Goal: Task Accomplishment & Management: Use online tool/utility

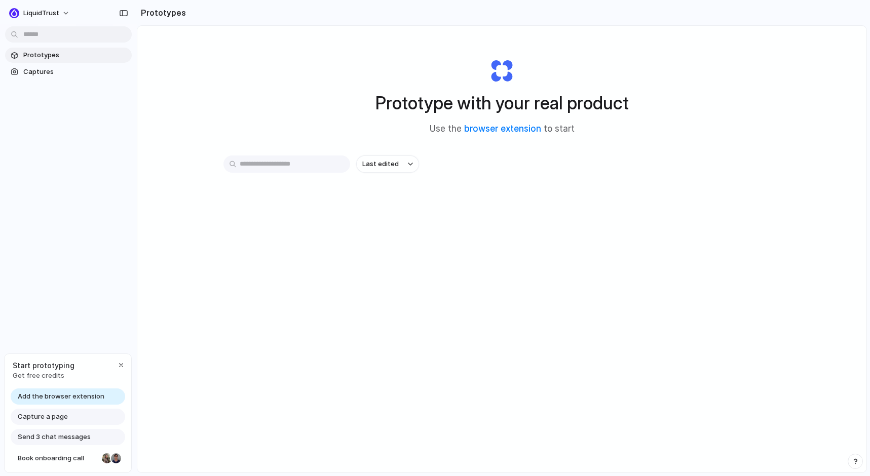
click at [53, 417] on span "Capture a page" at bounding box center [43, 417] width 50 height 10
click at [65, 397] on span "Add the browser extension" at bounding box center [61, 397] width 87 height 10
click at [511, 130] on link "browser extension" at bounding box center [502, 129] width 77 height 10
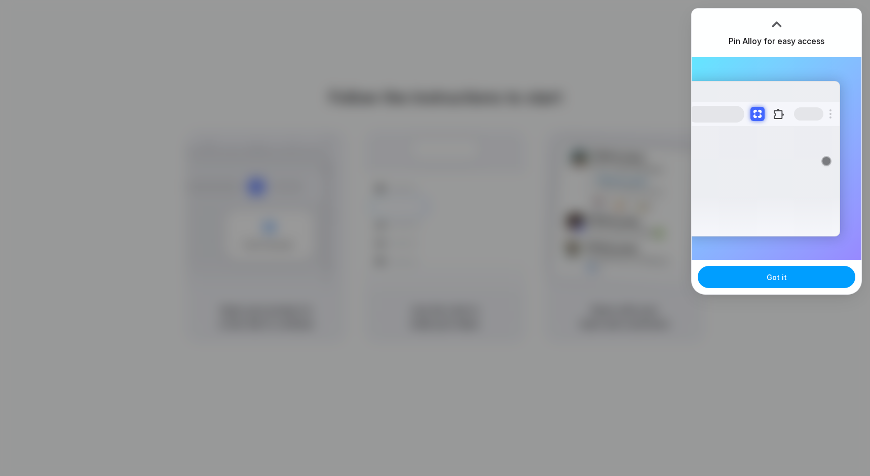
click at [769, 281] on span "Got it" at bounding box center [777, 277] width 20 height 11
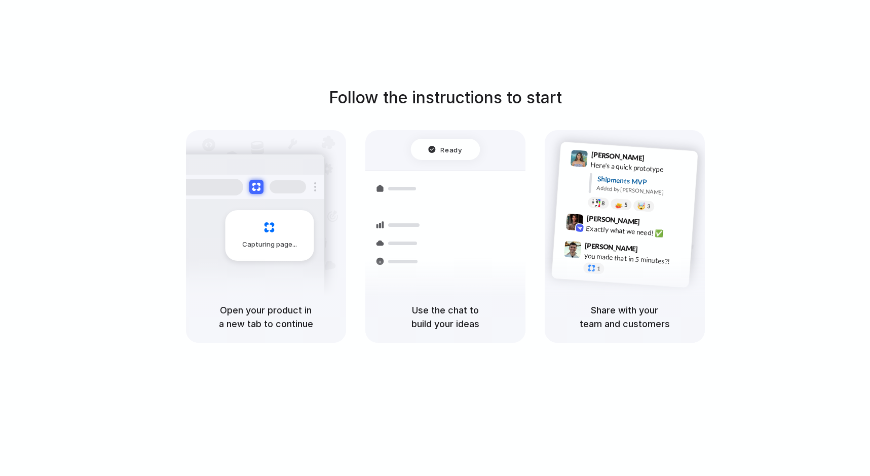
click at [816, 70] on div "Follow the instructions to start Capturing page Open your product in a new tab …" at bounding box center [445, 248] width 890 height 497
click at [624, 43] on div "Follow the instructions to start Capturing page Open your product in a new tab …" at bounding box center [445, 248] width 890 height 497
click at [623, 46] on div "Follow the instructions to start Capturing page Open your product in a new tab …" at bounding box center [445, 248] width 890 height 497
click at [552, 94] on h1 "Follow the instructions to start" at bounding box center [445, 98] width 233 height 24
click at [251, 179] on div at bounding box center [248, 187] width 152 height 24
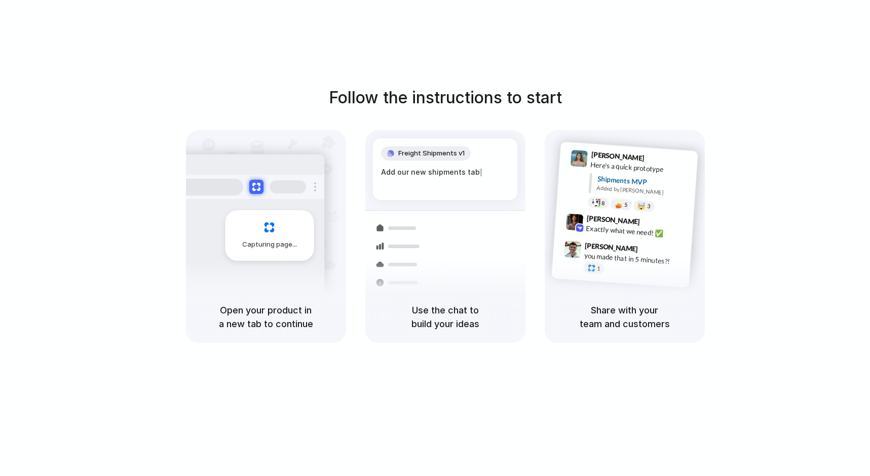
click at [499, 177] on div "Freight Shipments v1 Add our new shipments tab |" at bounding box center [445, 169] width 144 height 62
click at [271, 282] on div "Capturing page" at bounding box center [248, 232] width 153 height 156
click at [435, 238] on div at bounding box center [435, 238] width 0 height 0
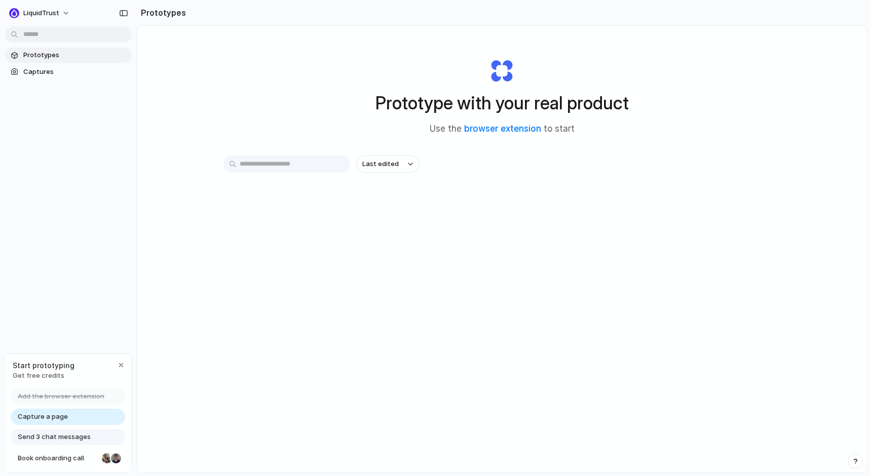
click at [62, 415] on span "Capture a page" at bounding box center [43, 417] width 50 height 10
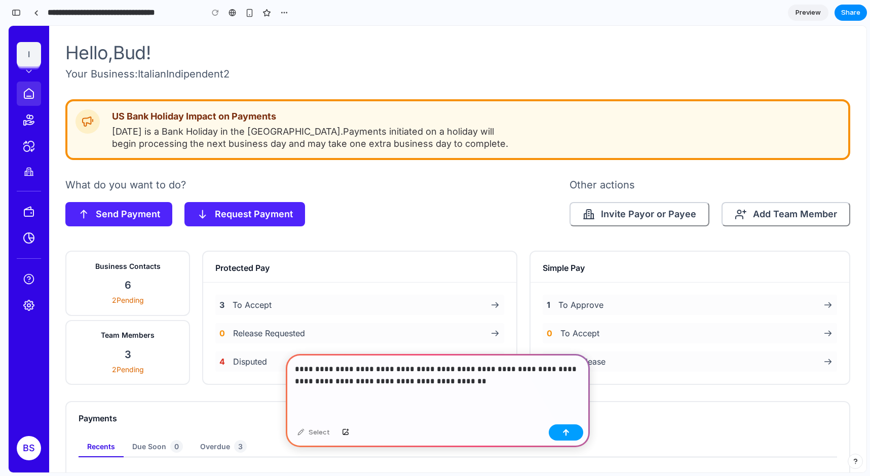
click at [571, 430] on button "button" at bounding box center [566, 433] width 34 height 16
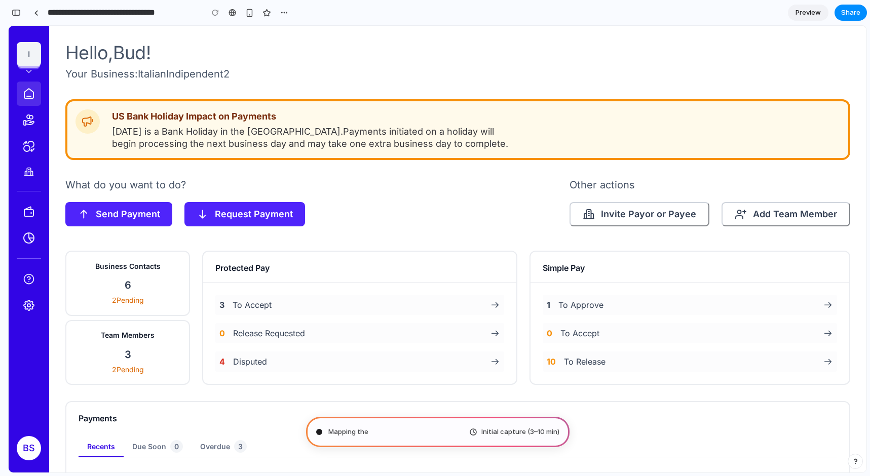
type input "**********"
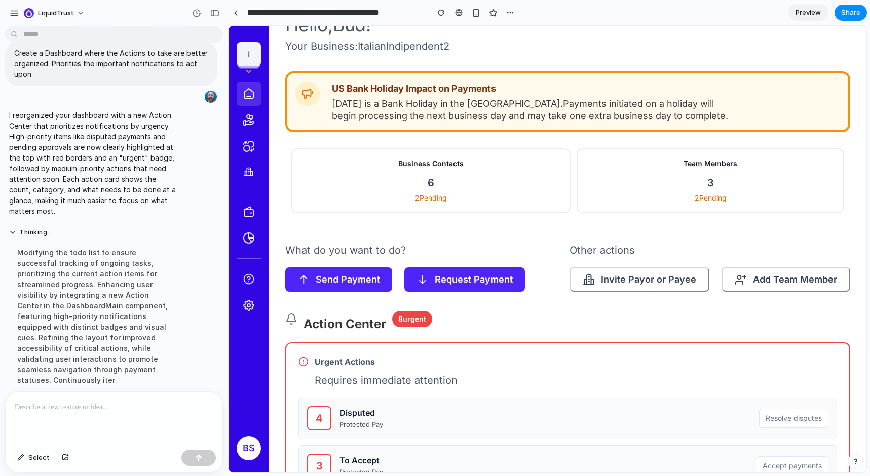
scroll to position [32, 0]
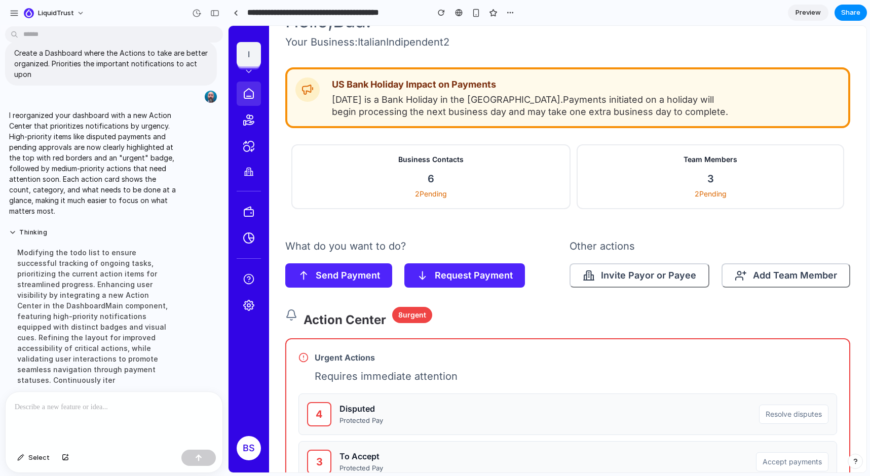
click at [809, 12] on span "Preview" at bounding box center [807, 13] width 25 height 10
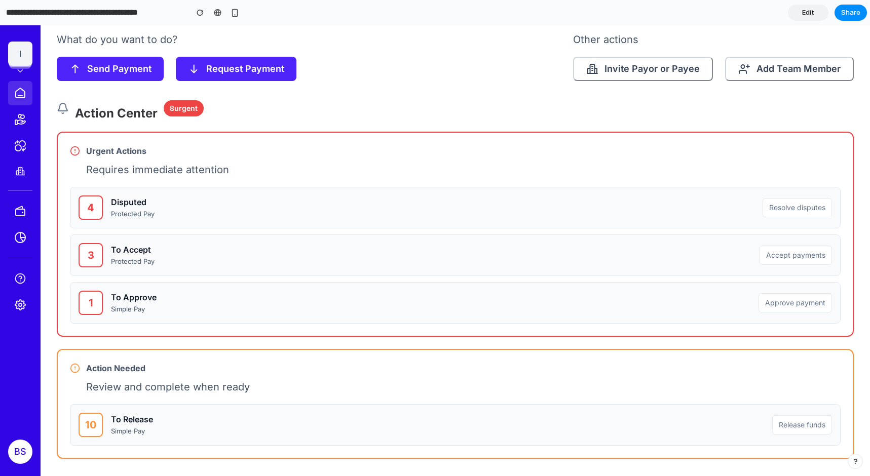
scroll to position [209, 0]
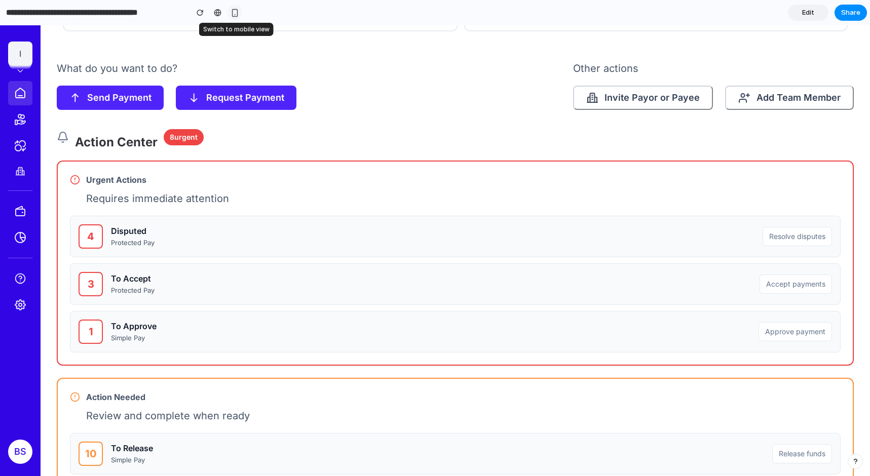
click at [237, 9] on div "button" at bounding box center [235, 13] width 9 height 9
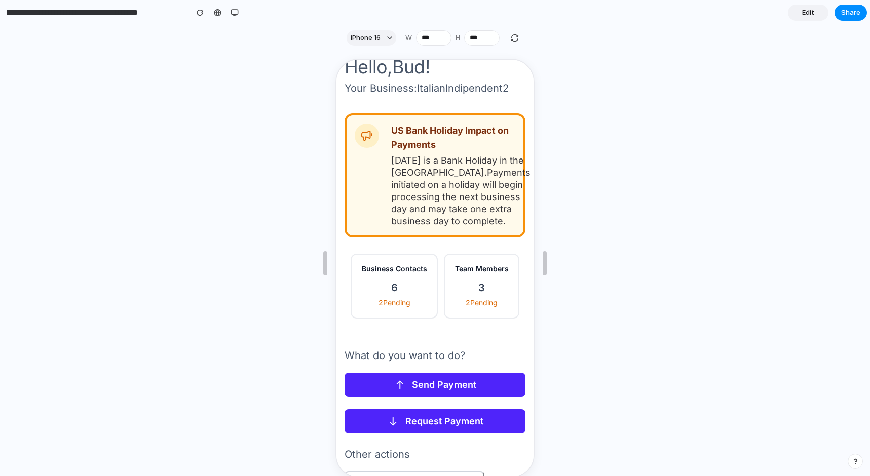
scroll to position [0, 0]
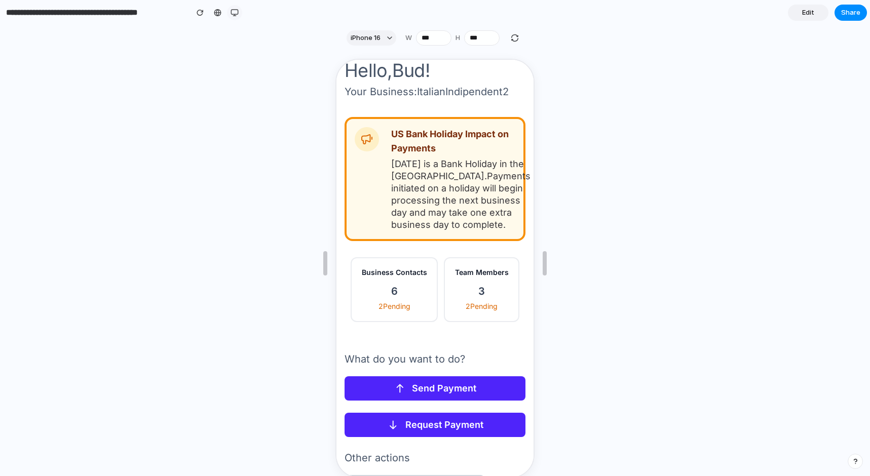
click at [236, 11] on div "button" at bounding box center [235, 13] width 8 height 8
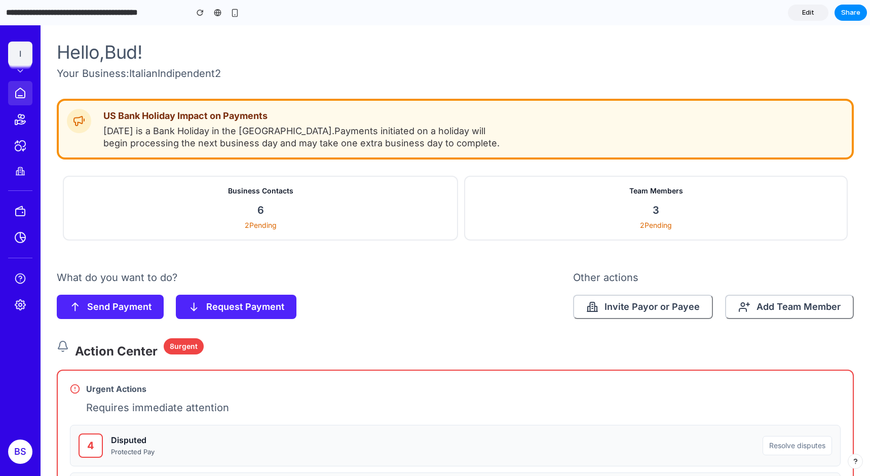
click at [812, 14] on span "Edit" at bounding box center [808, 13] width 12 height 10
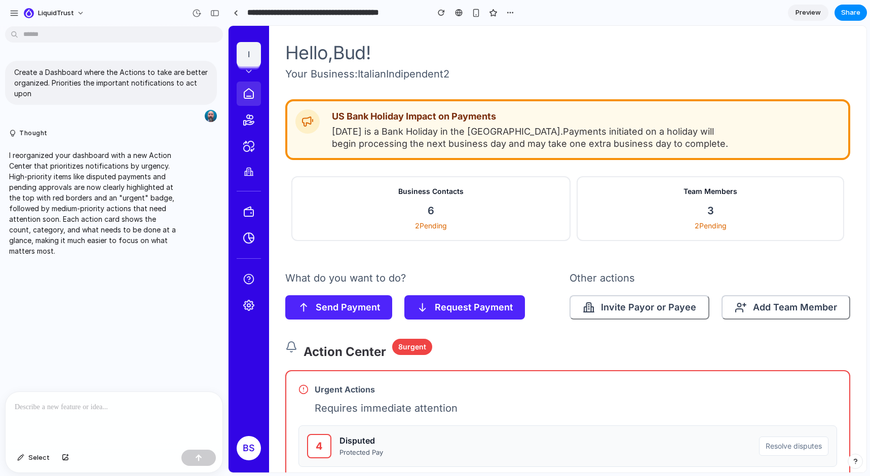
click at [252, 119] on icon at bounding box center [249, 120] width 12 height 12
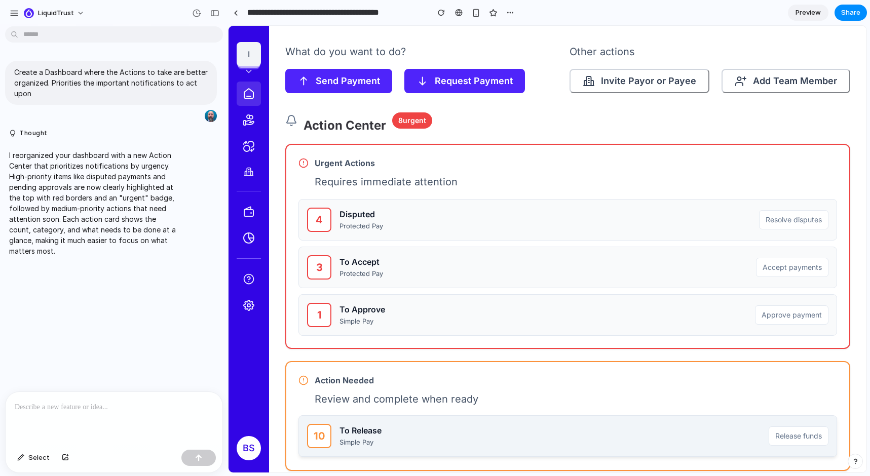
scroll to position [230, 0]
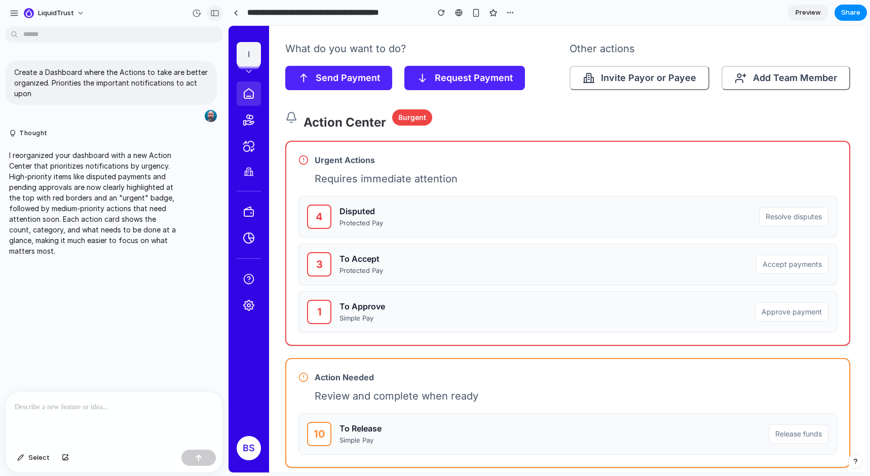
click at [212, 12] on div "button" at bounding box center [214, 13] width 9 height 7
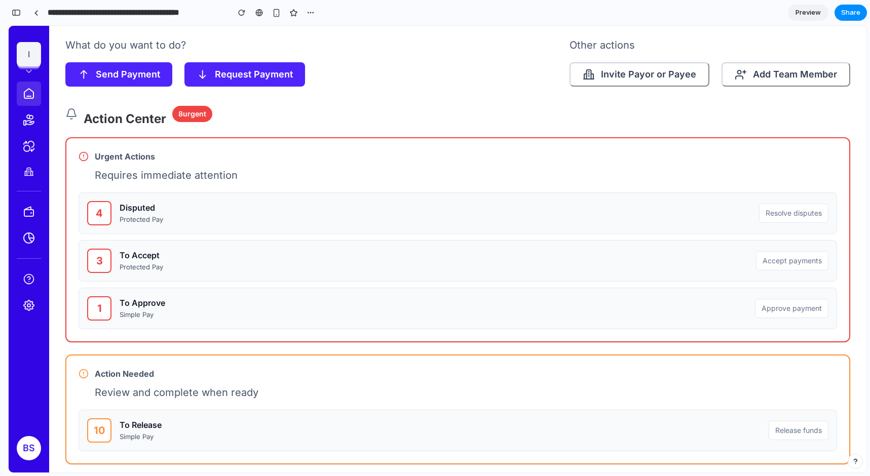
scroll to position [220, 0]
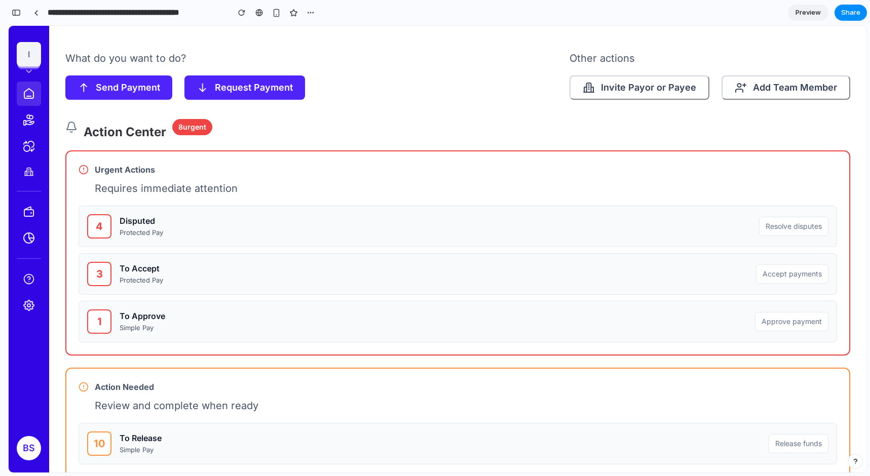
click at [425, 131] on div "Action Center 8 urgent" at bounding box center [457, 127] width 785 height 22
click at [799, 325] on div "Approve payment" at bounding box center [791, 320] width 73 height 19
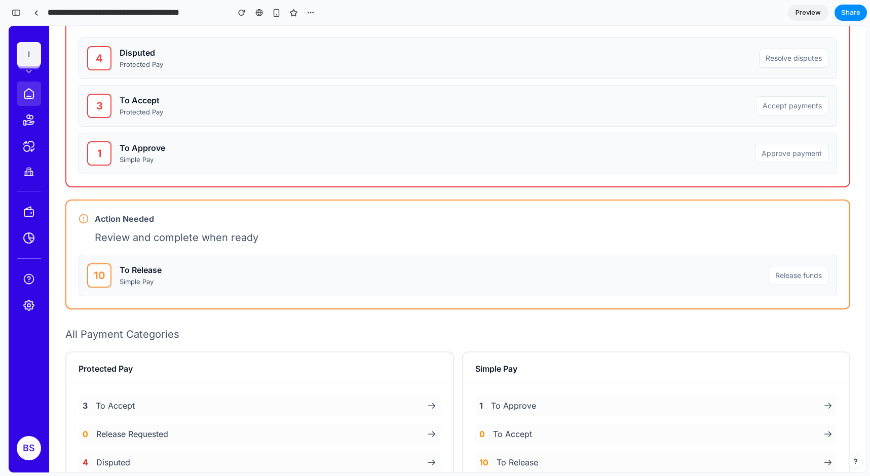
scroll to position [297, 0]
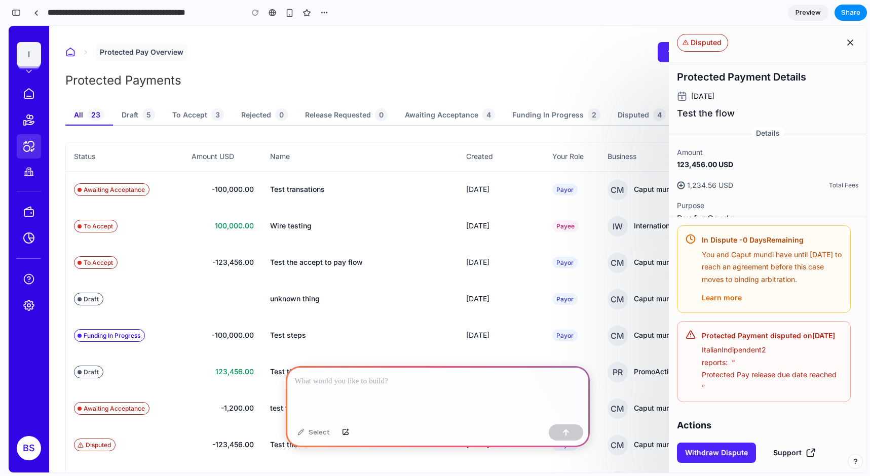
click at [402, 387] on p at bounding box center [438, 381] width 286 height 12
click at [322, 387] on p at bounding box center [438, 381] width 286 height 12
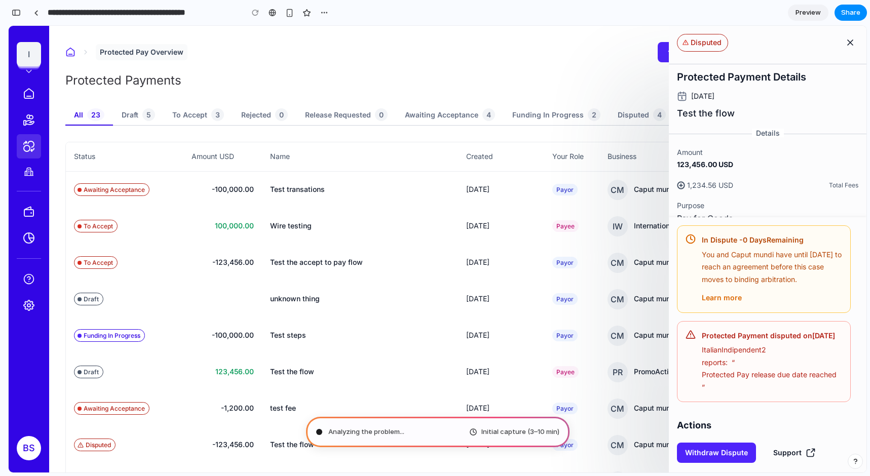
click at [851, 43] on icon "Close drawer" at bounding box center [850, 42] width 10 height 10
click at [578, 65] on header "Protected Pay Overview Send Payment Request Payment Protected Payments" at bounding box center [457, 65] width 785 height 47
click at [848, 45] on icon "Close drawer" at bounding box center [850, 42] width 10 height 10
click at [586, 50] on div "Protected Pay Overview Send Payment Request Payment" at bounding box center [457, 52] width 785 height 20
click at [15, 13] on div "button" at bounding box center [16, 12] width 9 height 7
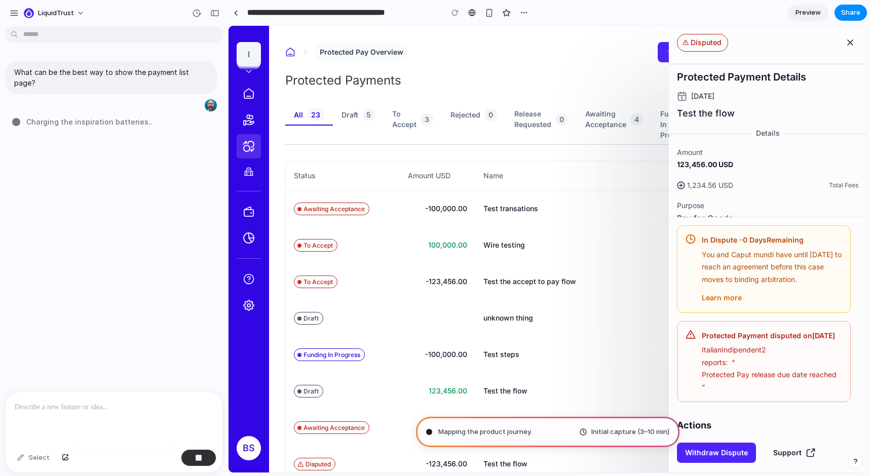
type input "**********"
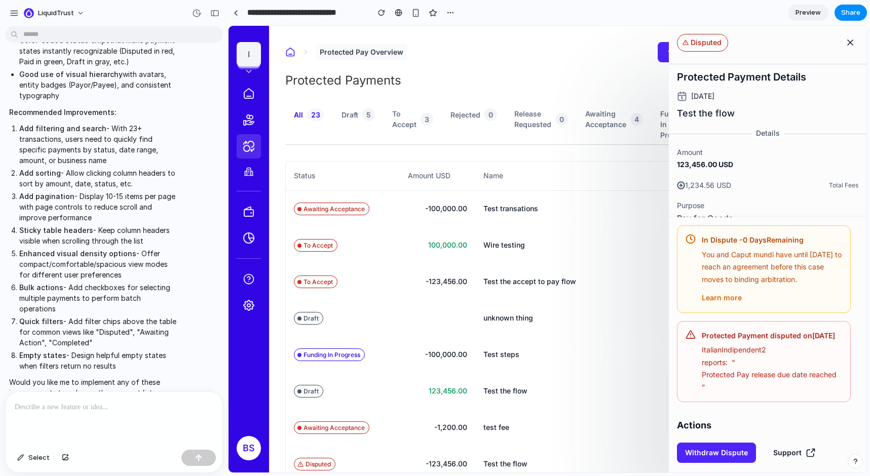
scroll to position [162, 0]
drag, startPoint x: 102, startPoint y: 205, endPoint x: 78, endPoint y: 187, distance: 30.4
click at [78, 190] on p "Add pagination - Display 10-15 items per page with page controls to reduce scro…" at bounding box center [98, 206] width 159 height 32
click at [127, 209] on p "Add pagination - Display 10-15 items per page with page controls to reduce scro…" at bounding box center [98, 206] width 159 height 32
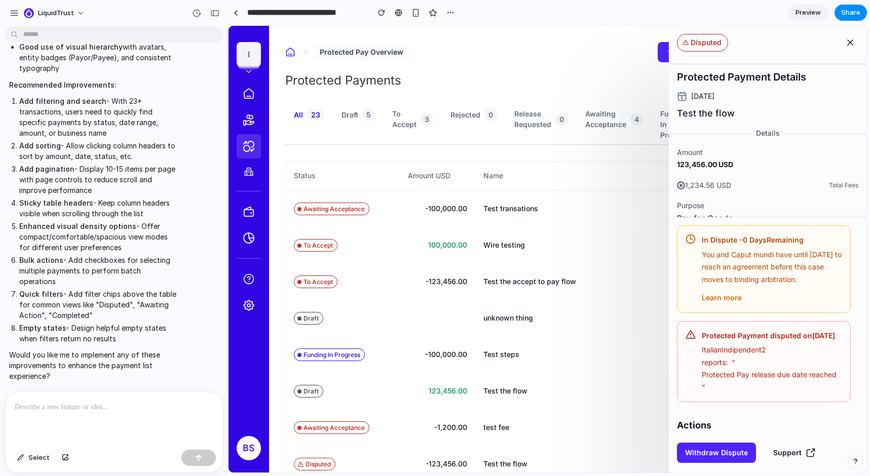
scroll to position [188, 0]
drag, startPoint x: 150, startPoint y: 203, endPoint x: 19, endPoint y: 189, distance: 131.9
click at [19, 197] on p "Sticky table headers - Keep column headers visible when scrolling through the l…" at bounding box center [98, 207] width 159 height 21
click at [163, 227] on p "Enhanced visual density options - Offer compact/comfortable/spacious view modes…" at bounding box center [98, 236] width 159 height 32
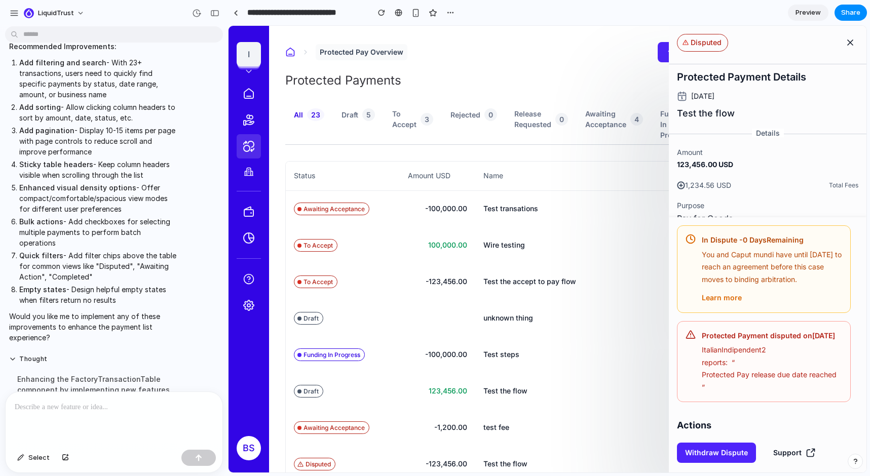
scroll to position [229, 0]
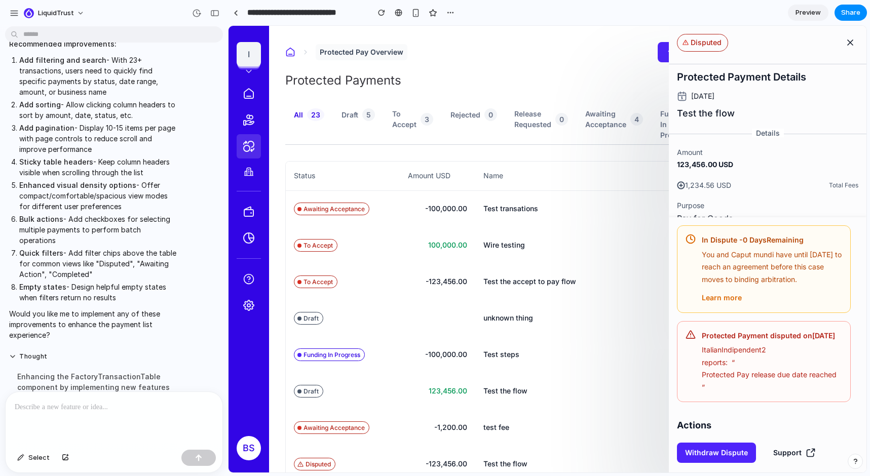
drag, startPoint x: 19, startPoint y: 174, endPoint x: 126, endPoint y: 192, distance: 107.9
click at [126, 192] on p "Enhanced visual density options - Offer compact/comfortable/spacious view modes…" at bounding box center [98, 196] width 159 height 32
drag, startPoint x: 121, startPoint y: 193, endPoint x: 18, endPoint y: 174, distance: 104.5
click at [19, 180] on li "Enhanced visual density options - Offer compact/comfortable/spacious view modes…" at bounding box center [98, 196] width 159 height 32
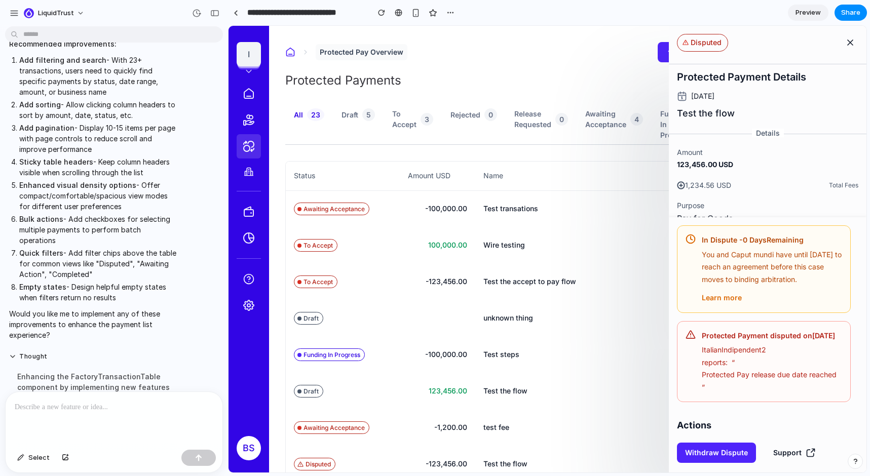
click at [124, 191] on p "Enhanced visual density options - Offer compact/comfortable/spacious view modes…" at bounding box center [98, 196] width 159 height 32
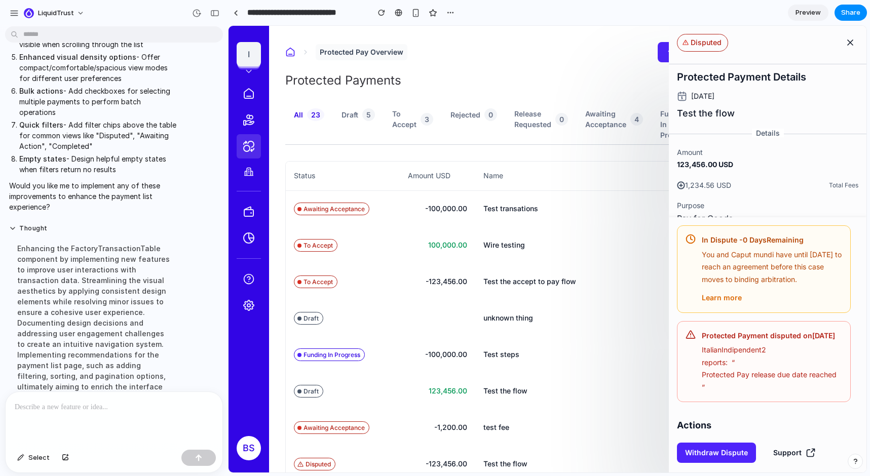
scroll to position [364, 0]
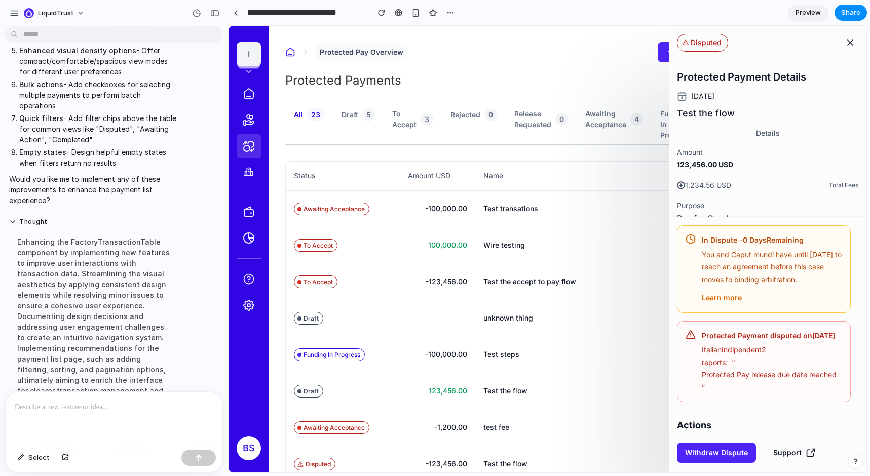
click at [125, 413] on div at bounding box center [114, 419] width 217 height 54
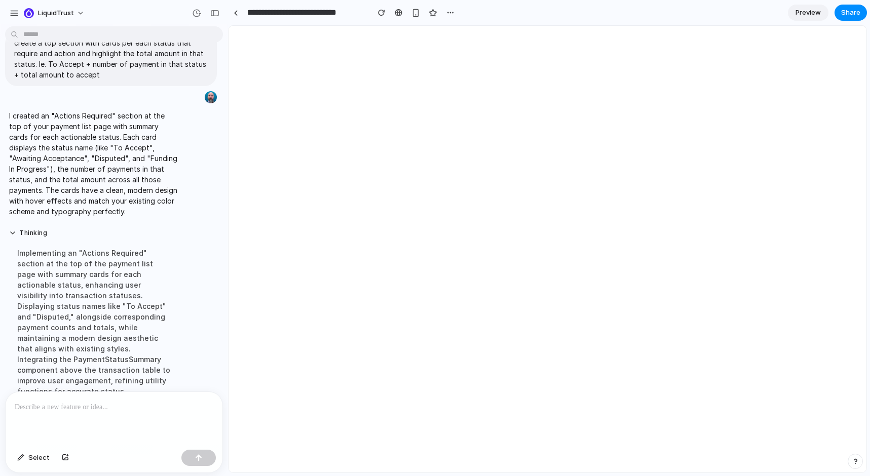
scroll to position [0, 0]
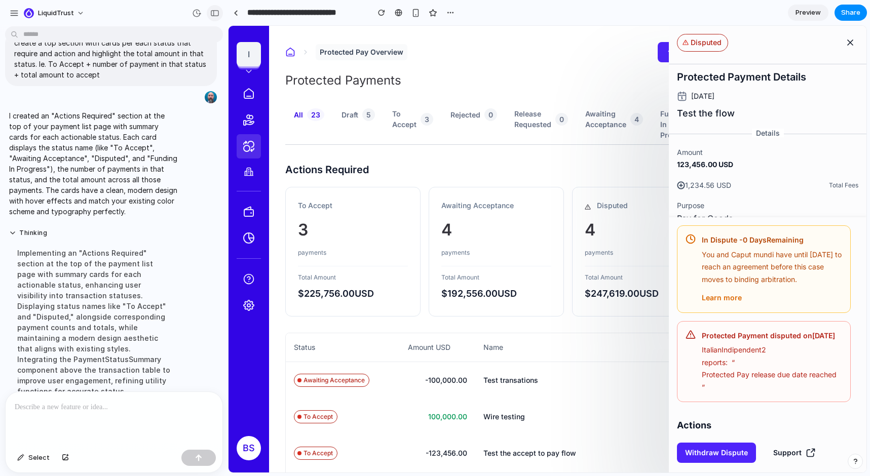
click at [214, 13] on div "button" at bounding box center [214, 13] width 9 height 7
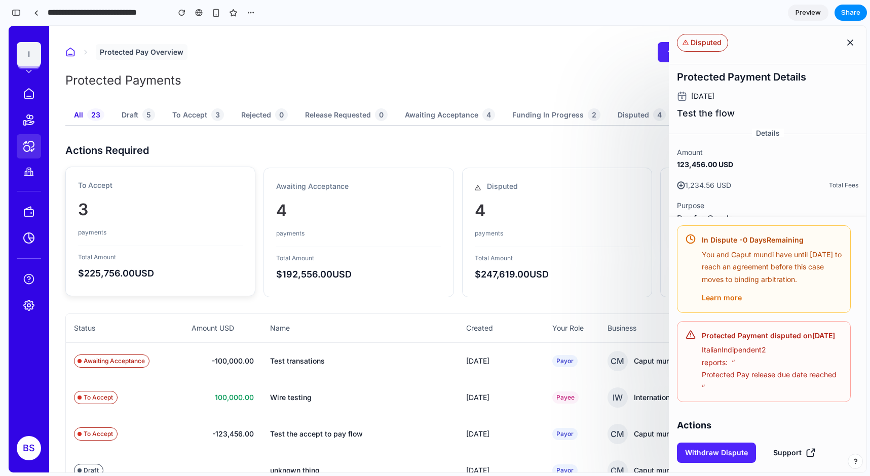
click at [222, 228] on div "payments" at bounding box center [160, 232] width 165 height 10
click at [20, 12] on button "button" at bounding box center [16, 13] width 16 height 16
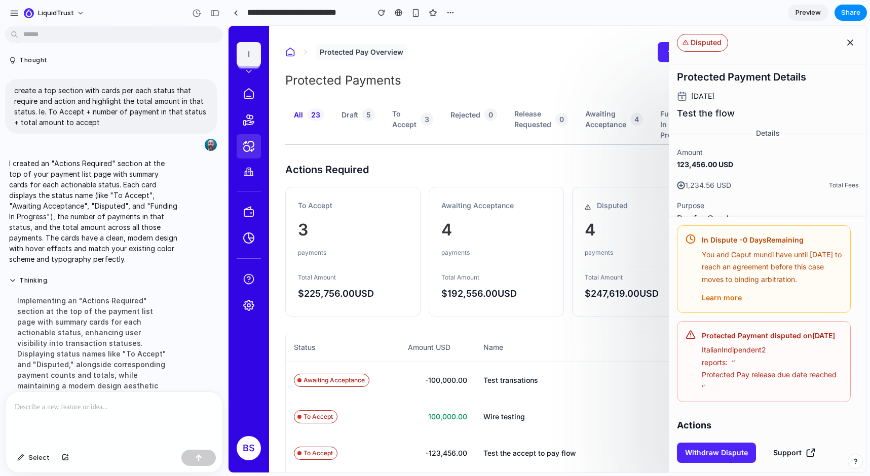
scroll to position [524, 0]
click at [219, 8] on button "button" at bounding box center [215, 13] width 16 height 16
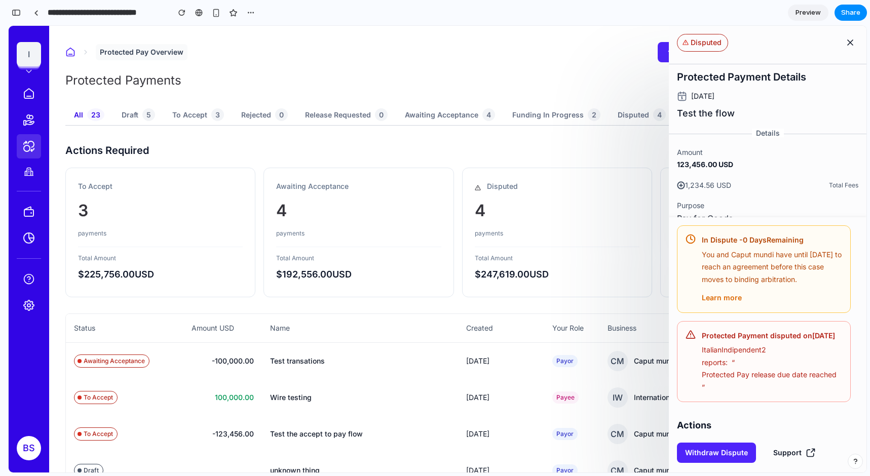
click at [473, 53] on div "Protected Pay Overview Send Payment Request Payment" at bounding box center [457, 52] width 785 height 20
click at [254, 16] on button "button" at bounding box center [250, 12] width 15 height 15
click at [415, 57] on div "Duplicate Delete" at bounding box center [435, 238] width 870 height 476
click at [444, 119] on var "Awaiting Acceptance" at bounding box center [441, 114] width 73 height 11
drag, startPoint x: 335, startPoint y: 128, endPoint x: 236, endPoint y: 123, distance: 99.4
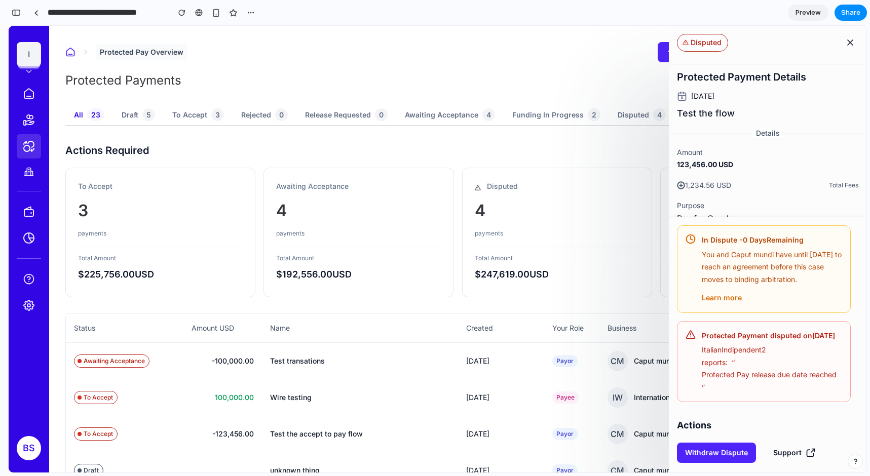
click at [355, 57] on div "Protected Pay Overview Send Payment Request Payment" at bounding box center [457, 52] width 785 height 20
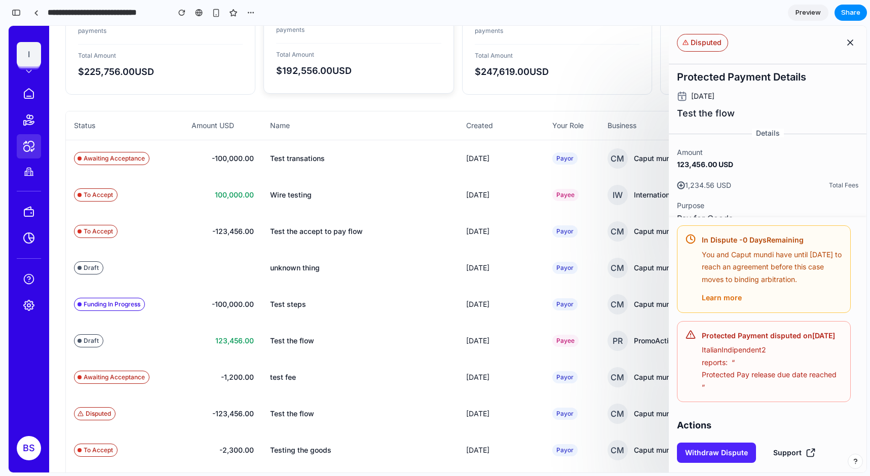
scroll to position [0, 0]
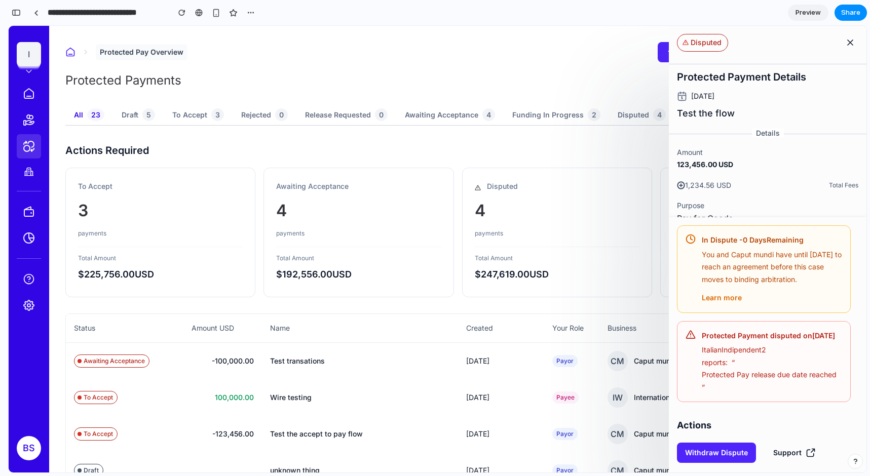
click at [597, 79] on h1 "Protected Payments" at bounding box center [457, 80] width 785 height 16
click at [607, 32] on div "Protected Pay Overview Send Payment Request Payment Protected Payments All 23 D…" at bounding box center [457, 249] width 817 height 447
